Goal: Task Accomplishment & Management: Use online tool/utility

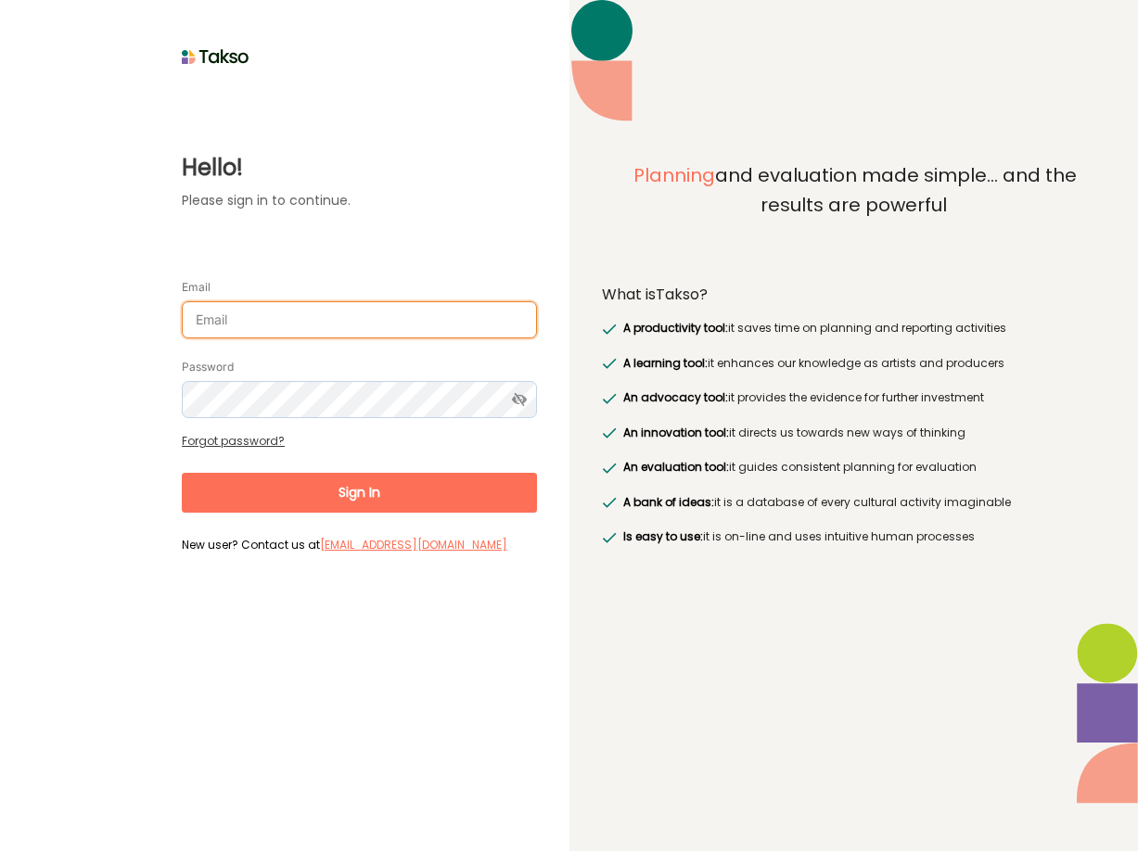
type input "[PERSON_NAME][EMAIL_ADDRESS][DOMAIN_NAME]"
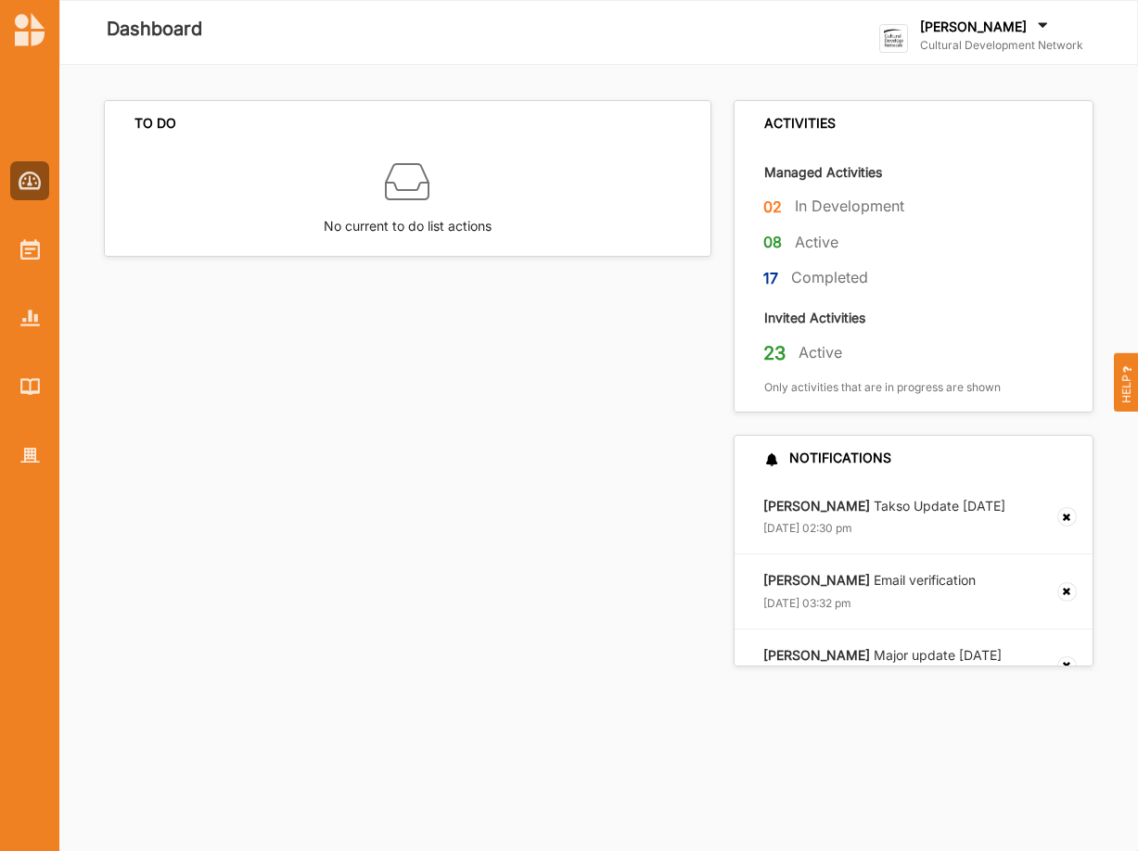
click at [992, 17] on div "[PERSON_NAME] Cultural Development Network Cultural Develo... User Profile Go T…" at bounding box center [996, 33] width 234 height 54
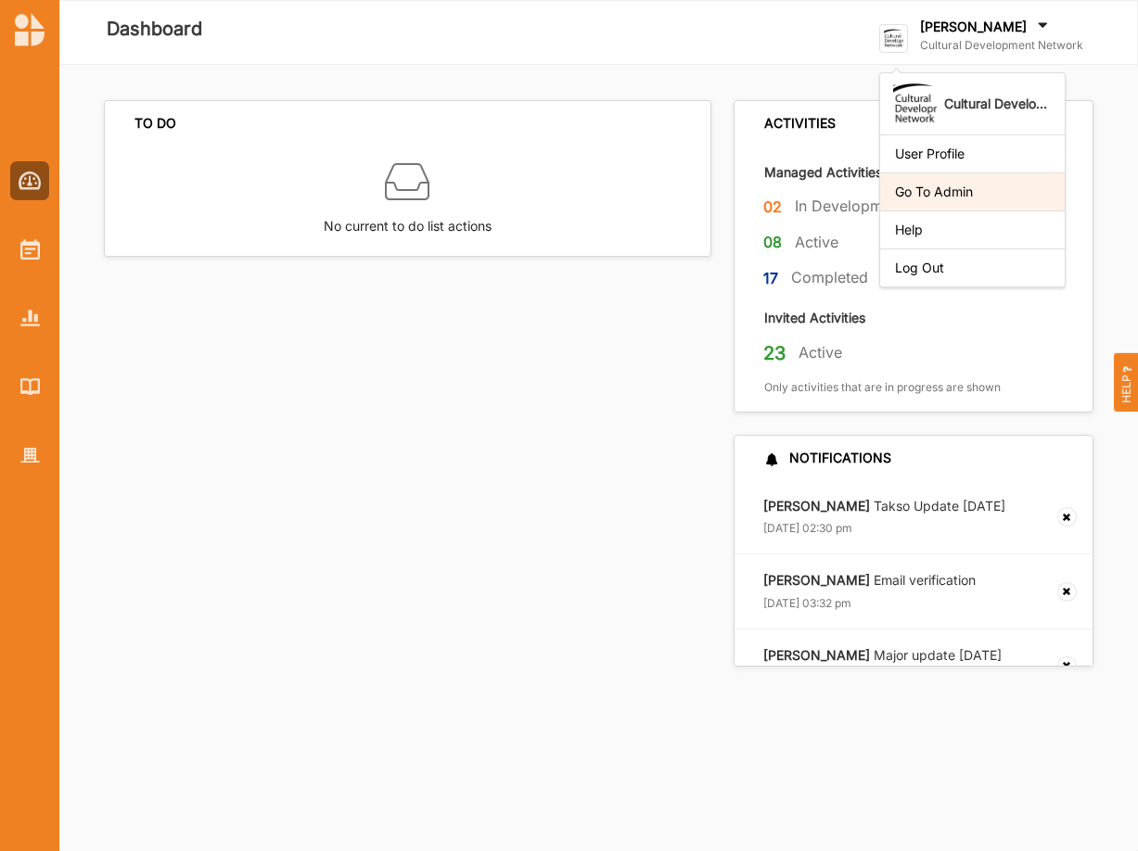
click at [954, 190] on div "Go To Admin" at bounding box center [972, 192] width 155 height 17
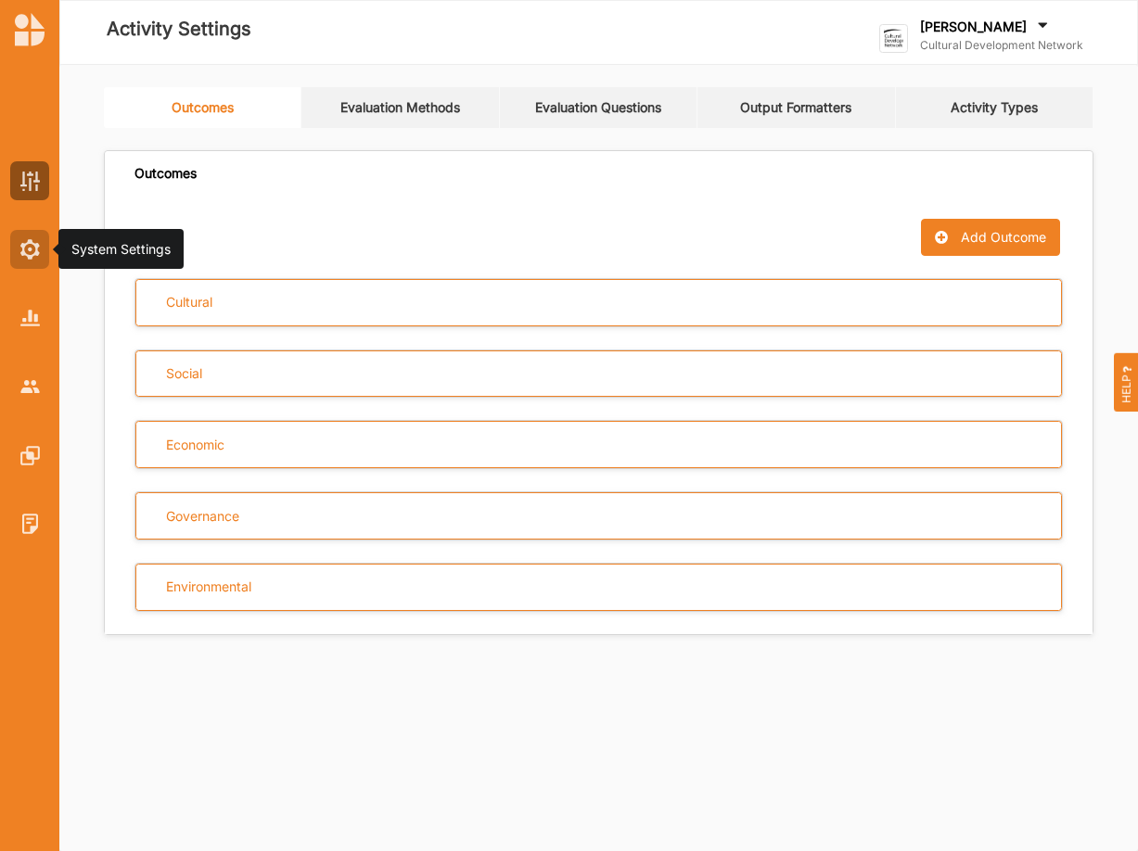
click at [21, 247] on img at bounding box center [29, 249] width 19 height 20
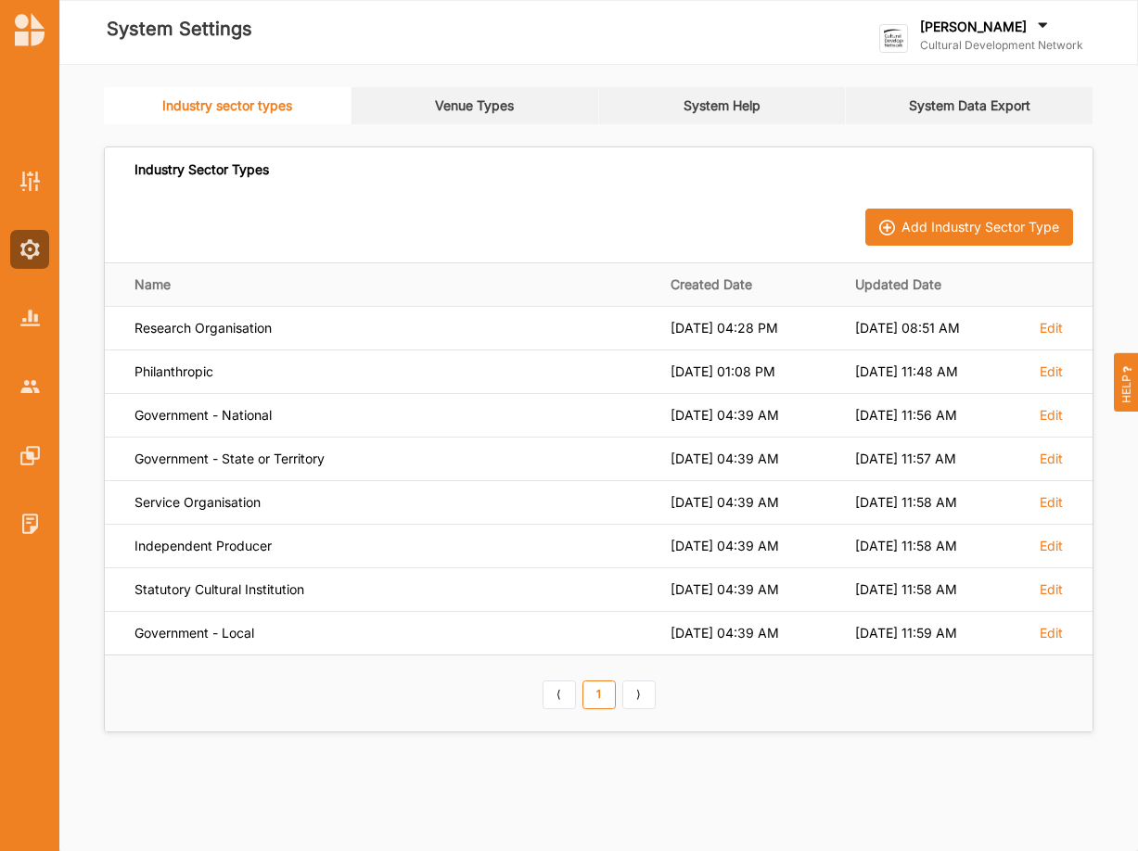
click at [983, 98] on link "System Data Export" at bounding box center [970, 105] width 248 height 37
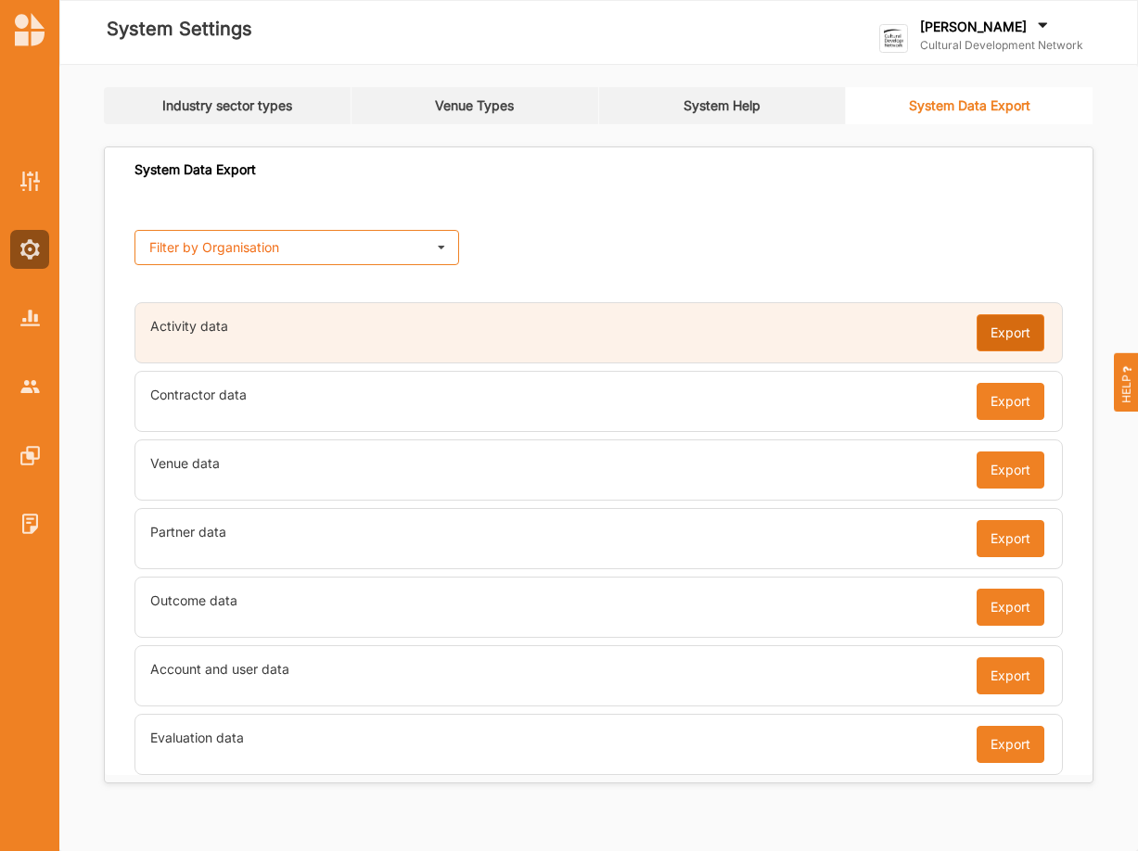
click at [1014, 333] on button "Export" at bounding box center [1010, 332] width 68 height 37
